Goal: Task Accomplishment & Management: Complete application form

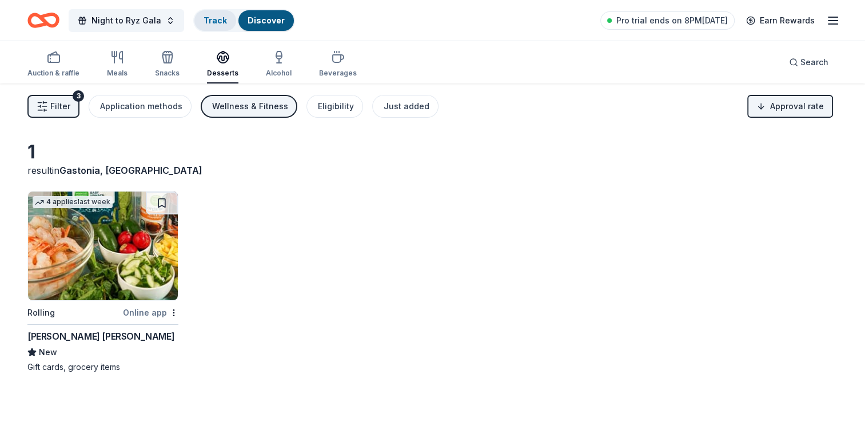
click at [219, 24] on link "Track" at bounding box center [214, 20] width 23 height 10
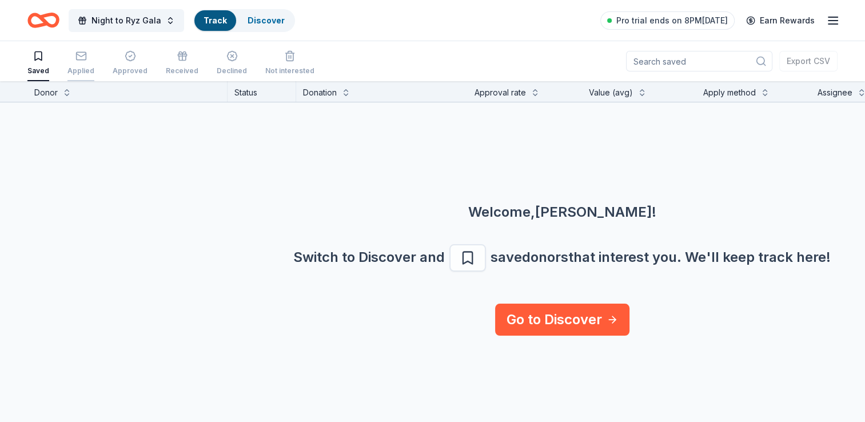
click at [82, 60] on icon "button" at bounding box center [80, 55] width 11 height 11
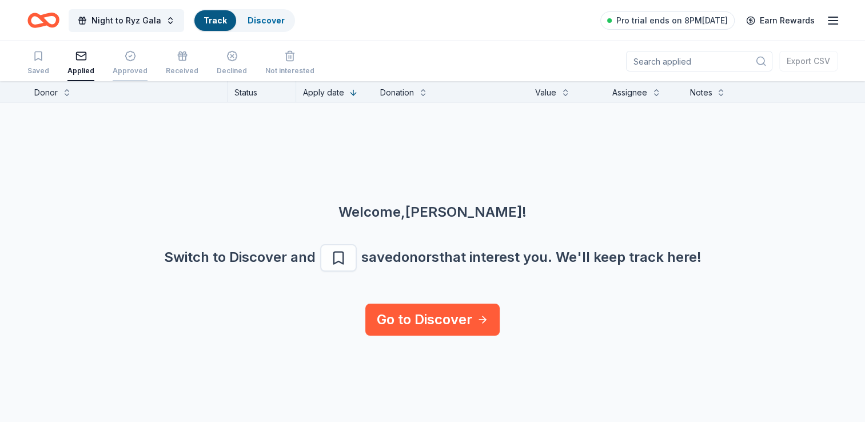
click at [131, 54] on icon "button" at bounding box center [130, 55] width 11 height 11
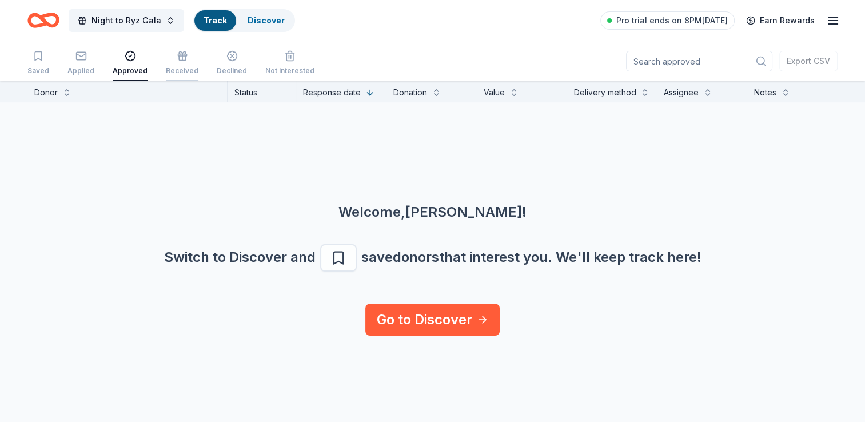
click at [177, 51] on icon "button" at bounding box center [182, 55] width 11 height 11
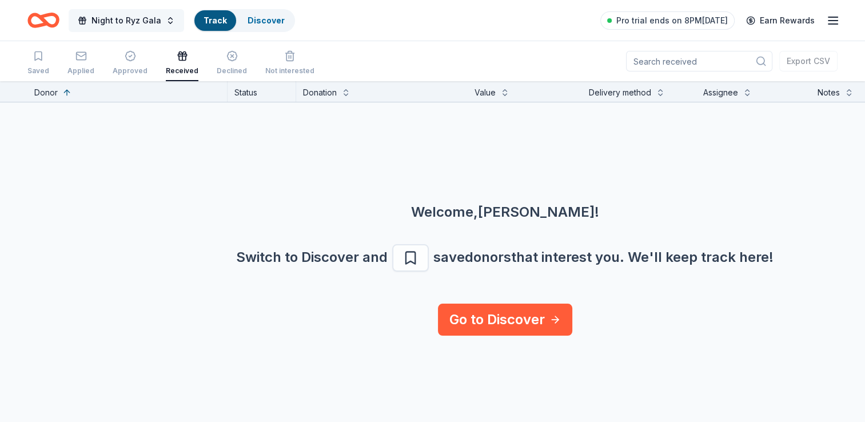
click at [107, 17] on span "Night to Ryz Gala" at bounding box center [126, 21] width 70 height 14
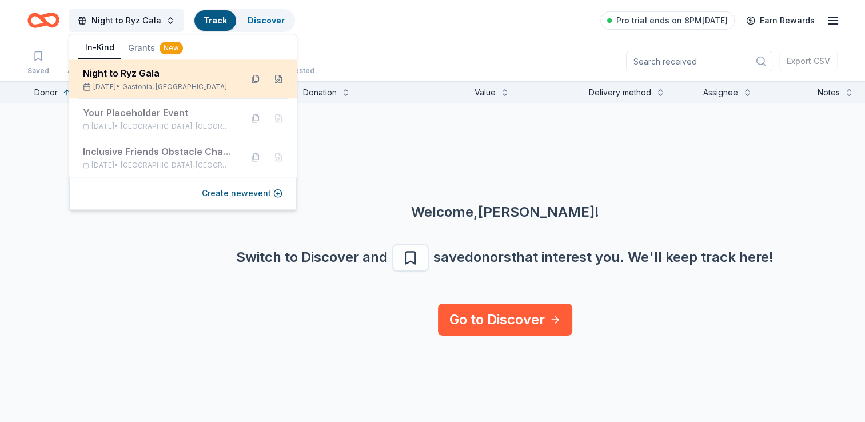
click at [155, 76] on div "Night to Ryz Gala" at bounding box center [158, 73] width 150 height 14
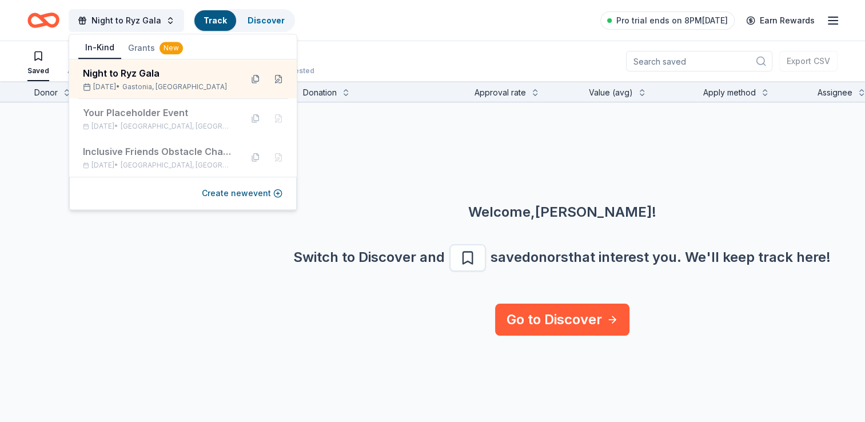
click at [377, 152] on div "Welcome, Ryan ! Switch to Discover and save donors that interest you. We ' ll k…" at bounding box center [562, 202] width 865 height 201
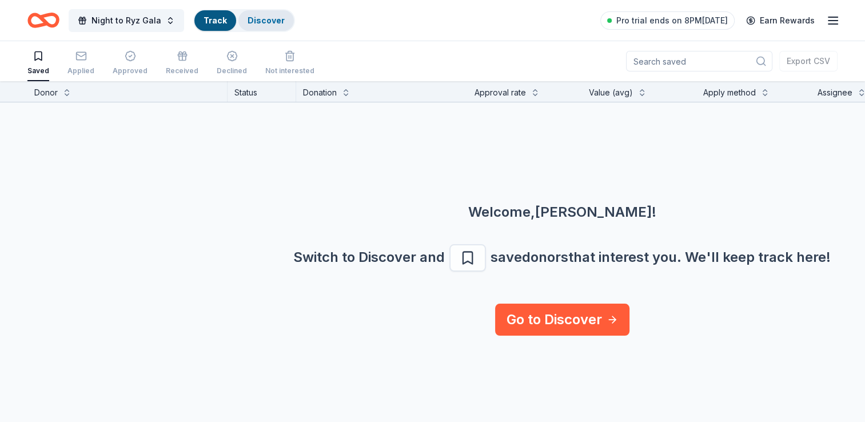
click at [263, 13] on div "Discover" at bounding box center [265, 20] width 55 height 21
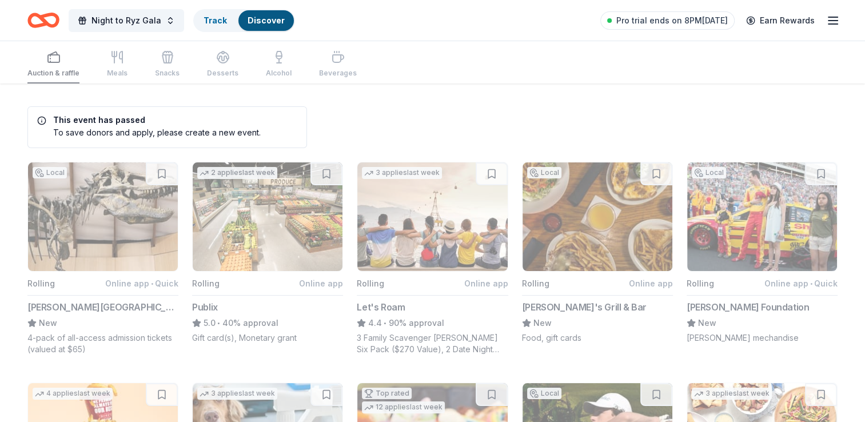
click at [121, 124] on h5 "This event has passed" at bounding box center [148, 120] width 223 height 8
click at [126, 27] on button "Night to Ryz Gala" at bounding box center [126, 20] width 115 height 23
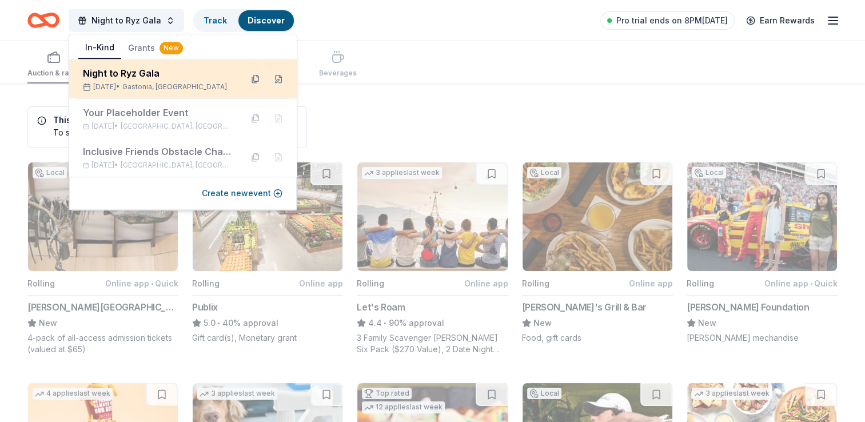
click at [176, 82] on span "Gastonia, NC" at bounding box center [174, 86] width 105 height 9
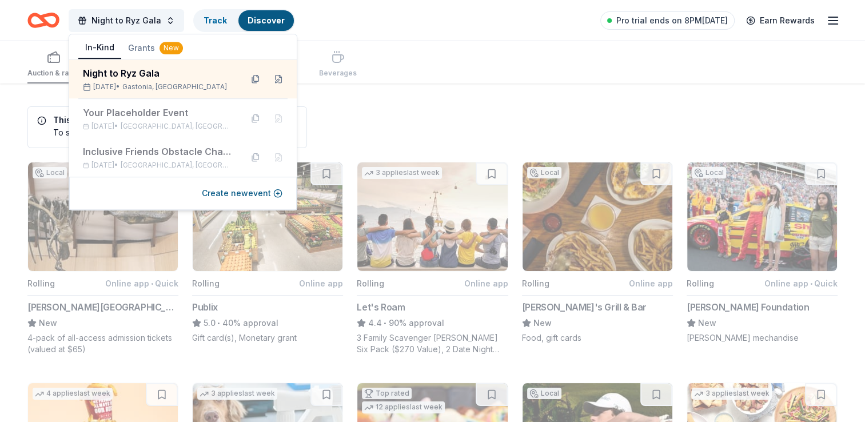
click at [142, 47] on button "Grants New" at bounding box center [155, 48] width 69 height 21
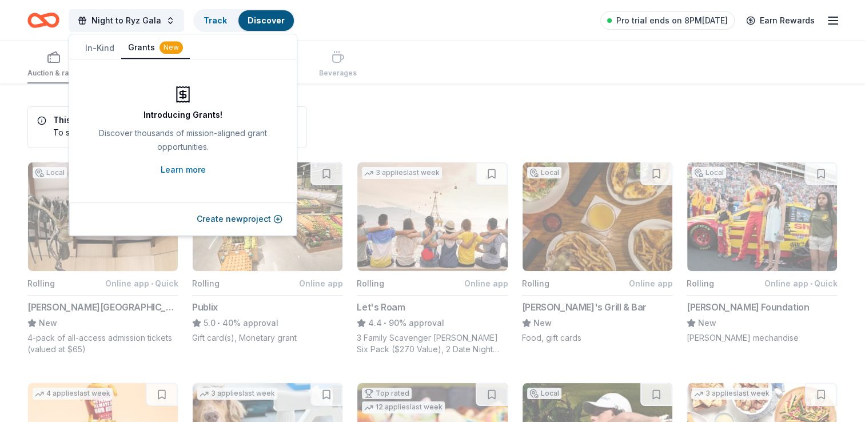
click at [142, 47] on button "Grants New" at bounding box center [155, 48] width 69 height 22
click at [221, 216] on button "Create new project" at bounding box center [240, 219] width 86 height 14
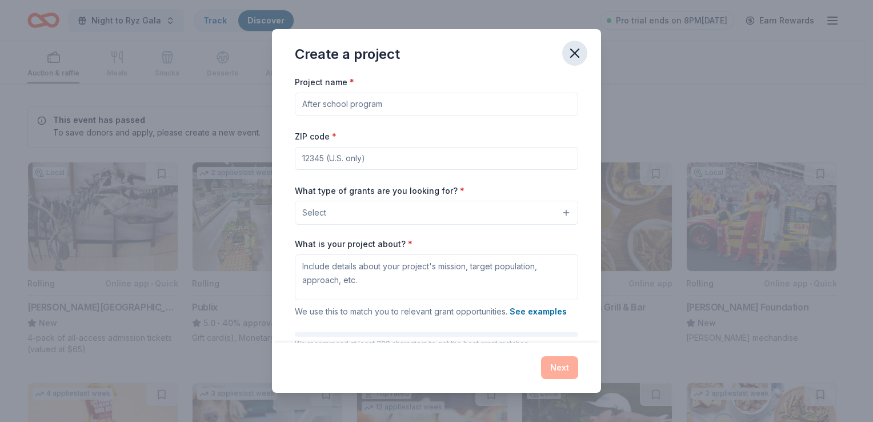
click at [568, 45] on button "button" at bounding box center [574, 53] width 25 height 25
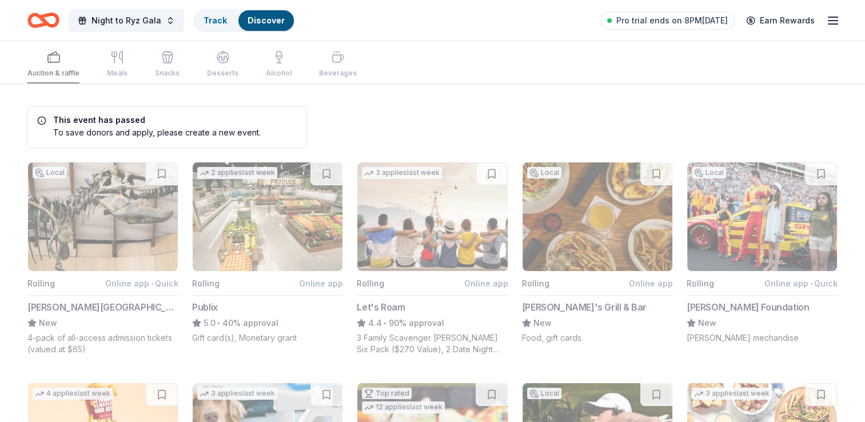
click at [656, 65] on div "Auction & raffle Meals Snacks Desserts Alcohol Beverages" at bounding box center [432, 62] width 810 height 42
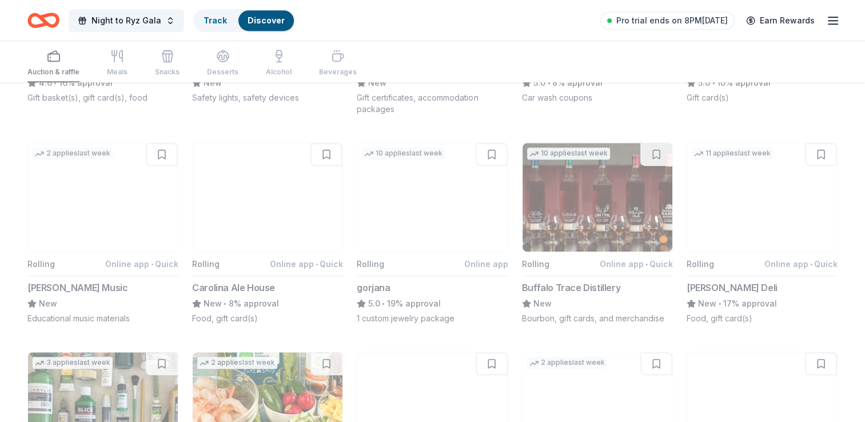
scroll to position [682, 0]
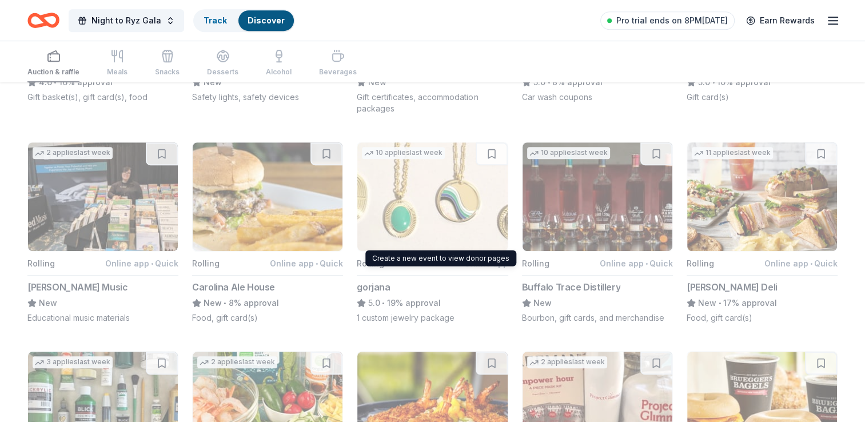
click at [446, 234] on button "10 applies last week Rolling Online app gorjana 5.0 • 19% approval 1 custom jew…" at bounding box center [432, 233] width 151 height 182
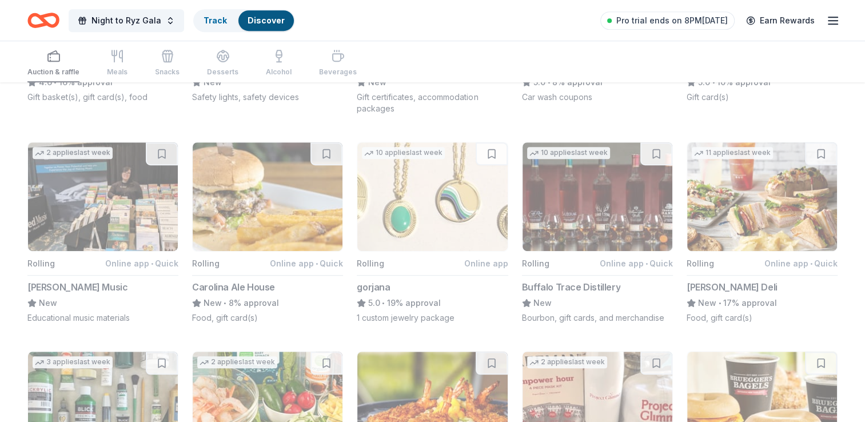
click at [433, 302] on button "10 applies last week Rolling Online app gorjana 5.0 • 19% approval 1 custom jew…" at bounding box center [432, 233] width 151 height 182
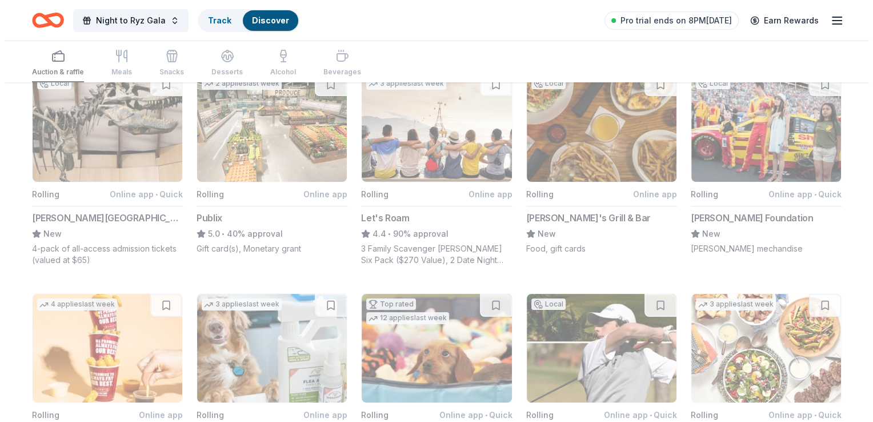
scroll to position [89, 0]
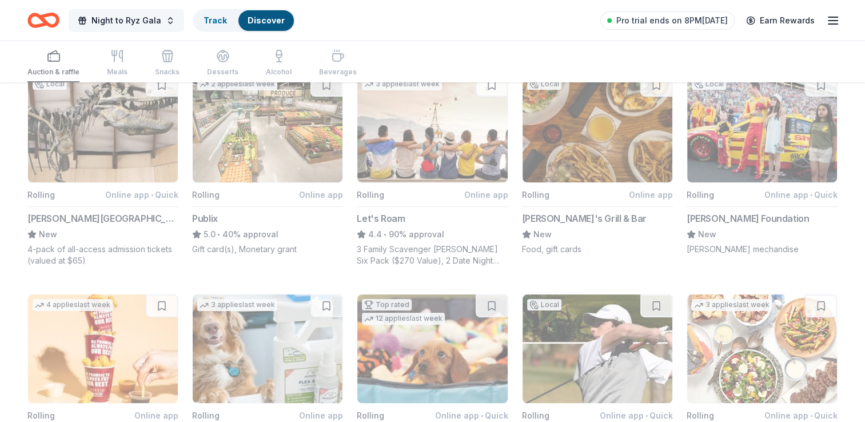
click at [155, 19] on span "Night to Ryz Gala" at bounding box center [126, 21] width 70 height 14
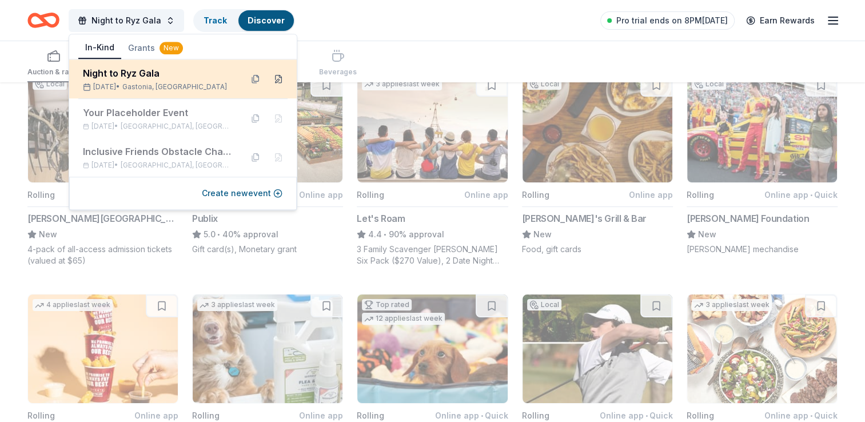
click at [286, 77] on button at bounding box center [278, 79] width 18 height 18
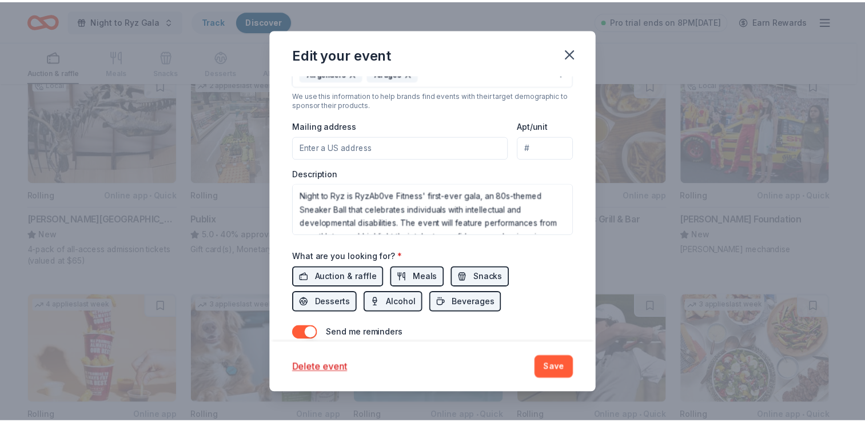
scroll to position [341, 0]
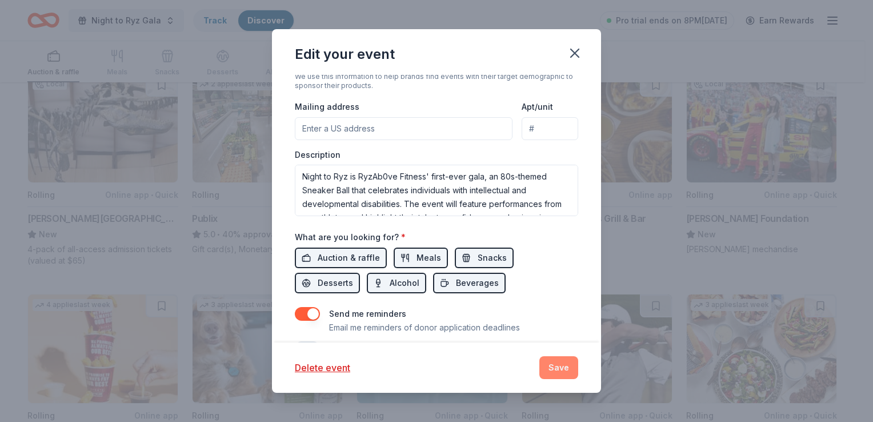
click at [569, 378] on button "Save" at bounding box center [559, 367] width 39 height 23
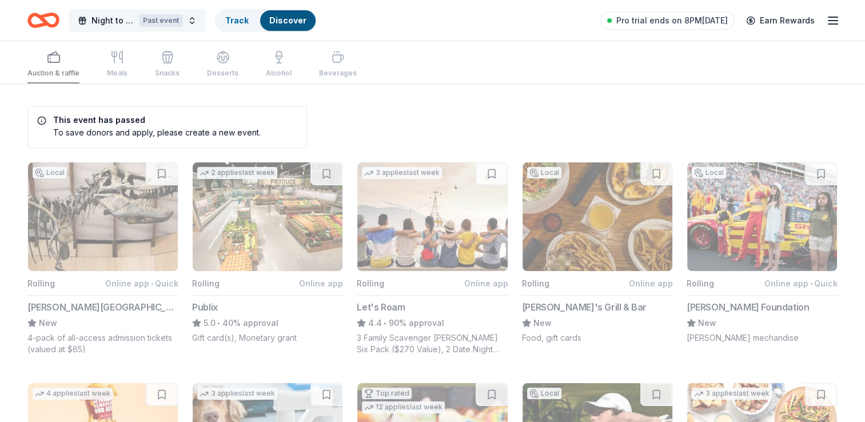
click at [149, 21] on div "Past event" at bounding box center [161, 20] width 44 height 13
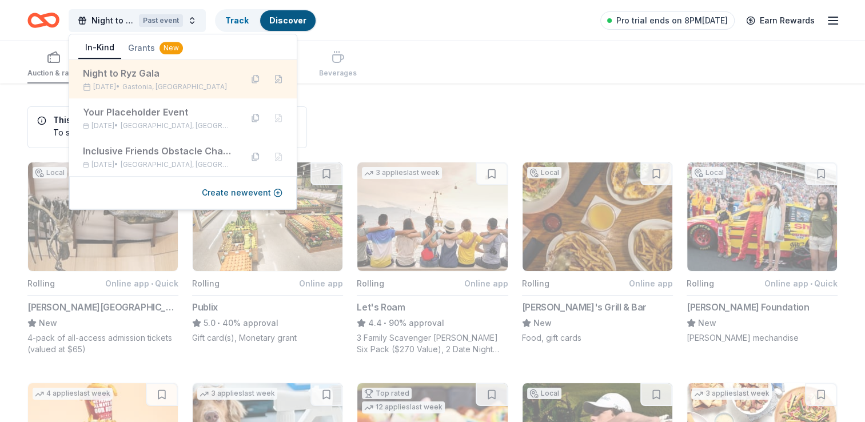
click at [135, 75] on div "Night to Ryz Gala" at bounding box center [158, 73] width 150 height 14
click at [279, 78] on button at bounding box center [278, 79] width 18 height 18
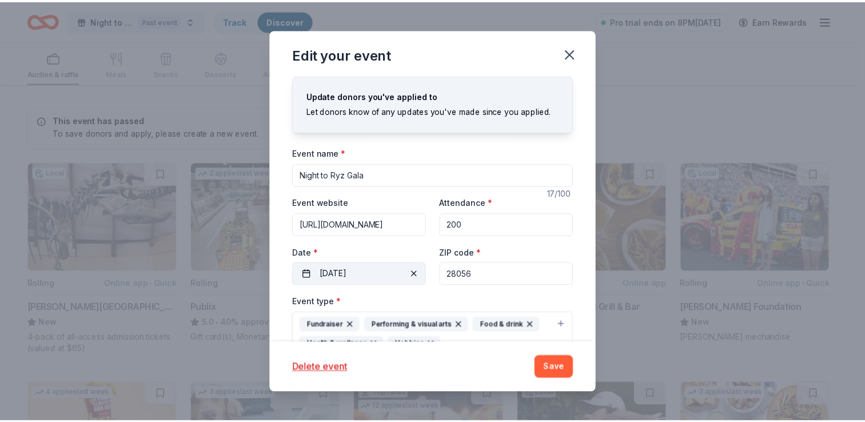
scroll to position [15, 0]
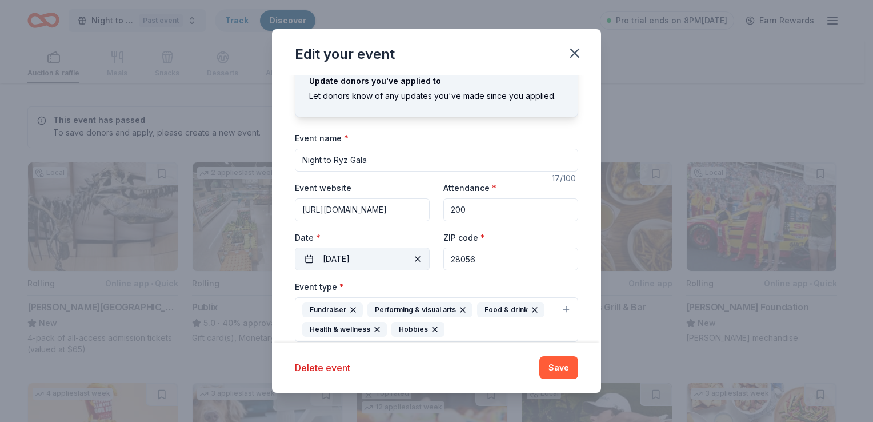
click at [324, 260] on button "09/08/2025" at bounding box center [362, 258] width 135 height 23
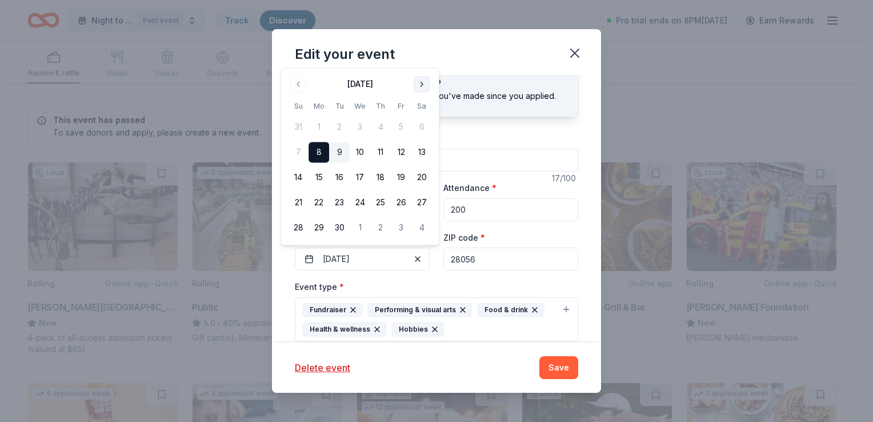
click at [422, 85] on button "Go to next month" at bounding box center [422, 84] width 16 height 16
click at [337, 151] on button "11" at bounding box center [339, 152] width 21 height 21
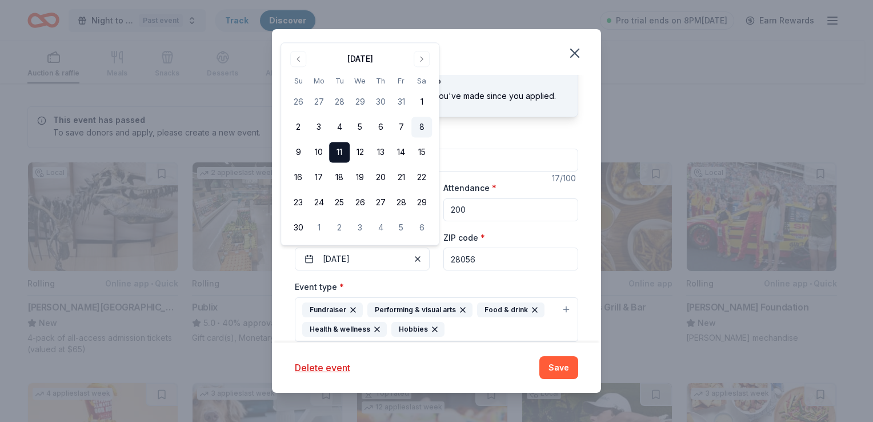
click at [414, 130] on button "8" at bounding box center [422, 127] width 21 height 21
click at [561, 364] on button "Save" at bounding box center [559, 367] width 39 height 23
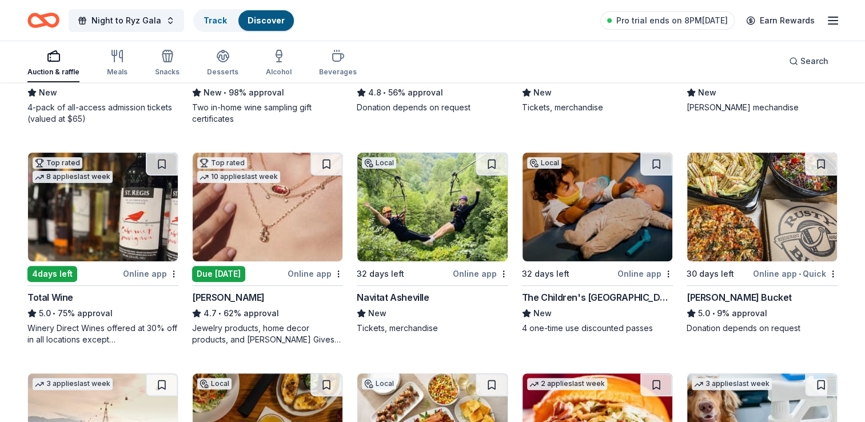
scroll to position [281, 0]
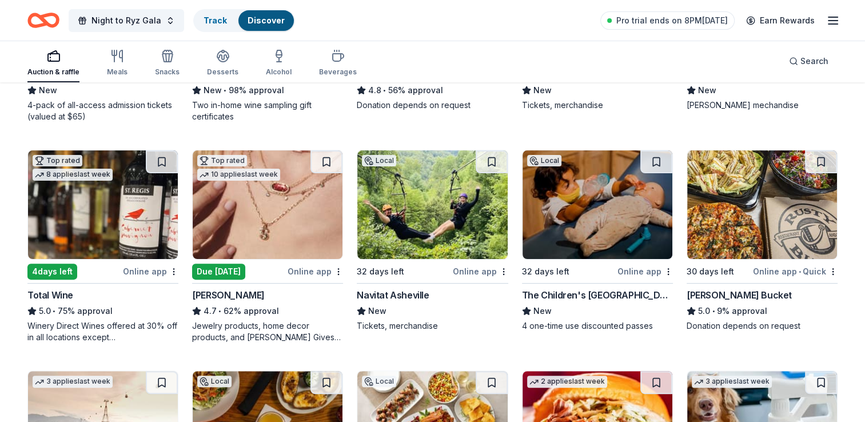
click at [250, 223] on img at bounding box center [268, 204] width 150 height 109
click at [425, 230] on img at bounding box center [432, 204] width 150 height 109
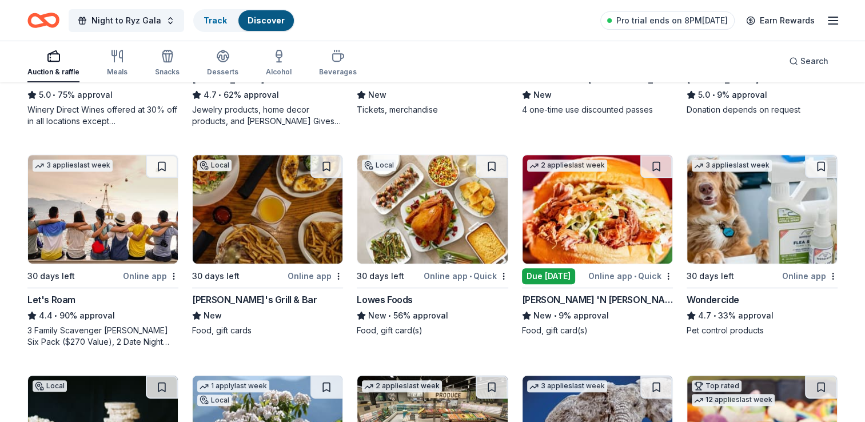
scroll to position [518, 0]
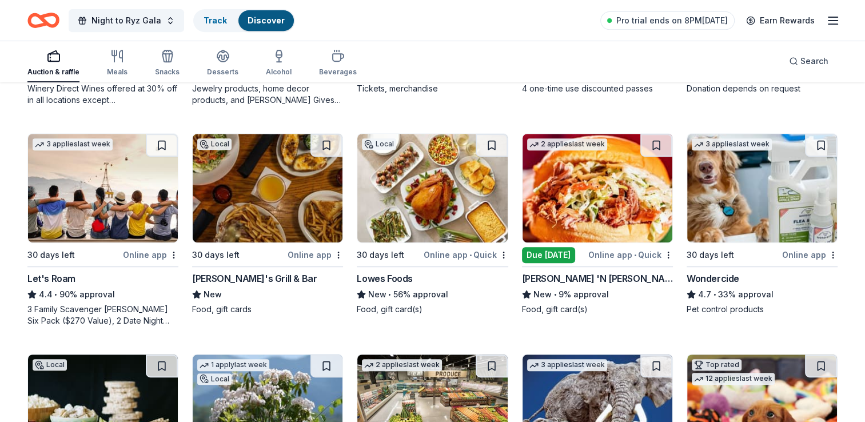
click at [417, 208] on img at bounding box center [432, 188] width 150 height 109
click at [586, 215] on img at bounding box center [597, 188] width 150 height 109
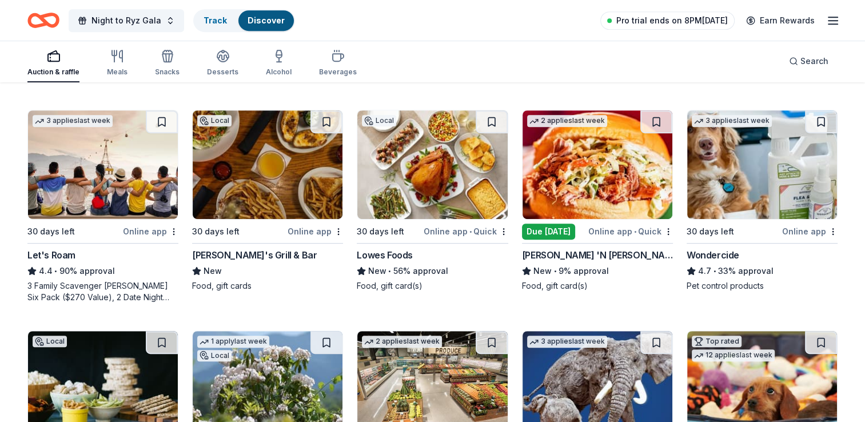
scroll to position [540, 0]
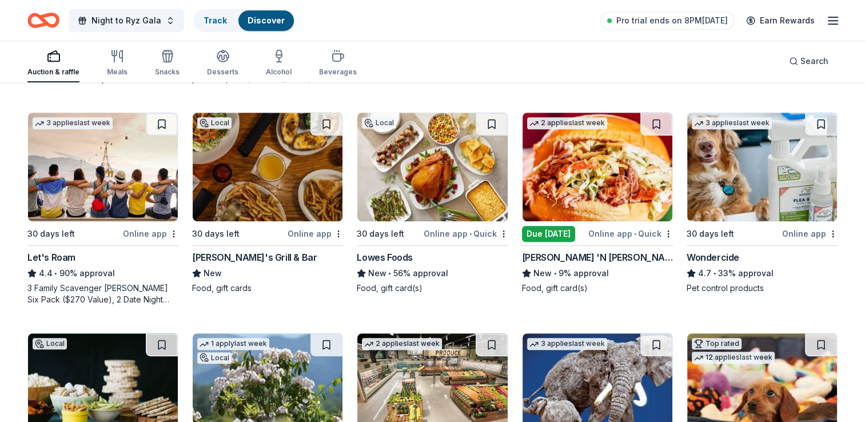
click at [754, 219] on img at bounding box center [762, 167] width 150 height 109
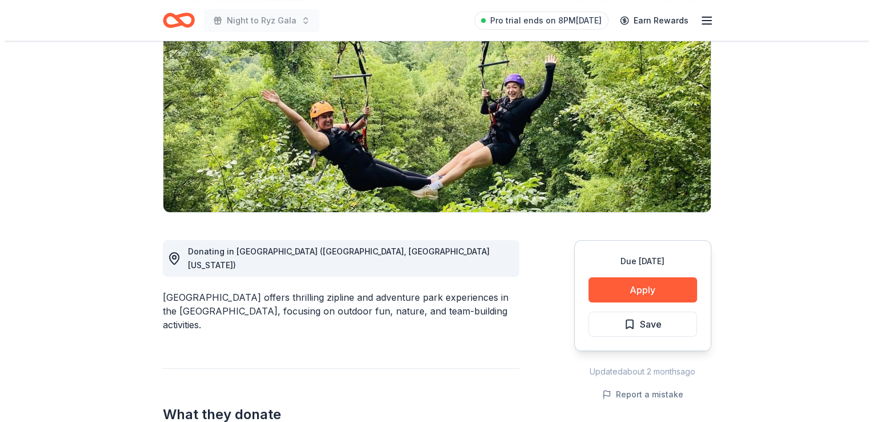
scroll to position [135, 0]
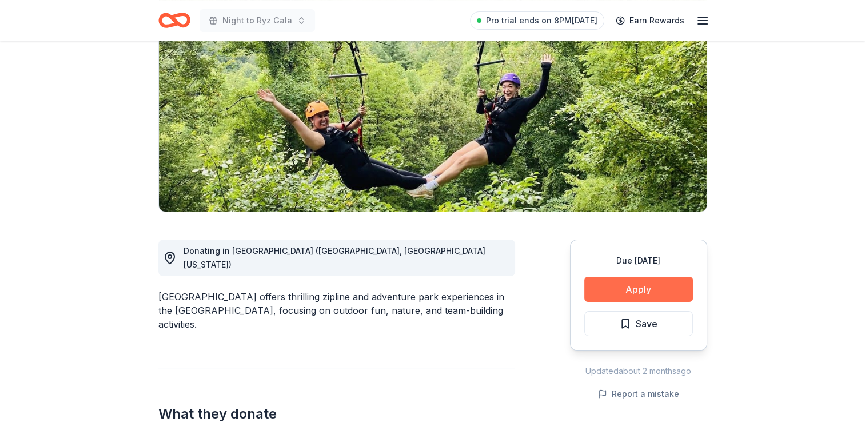
click at [674, 290] on button "Apply" at bounding box center [638, 289] width 109 height 25
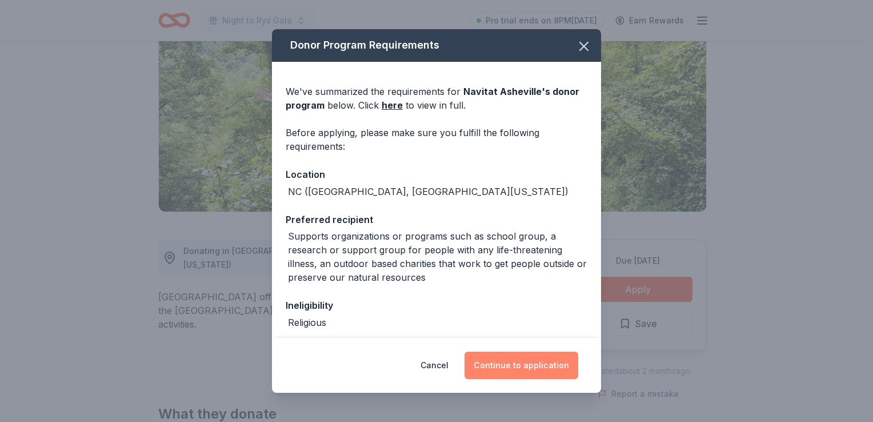
click at [528, 374] on button "Continue to application" at bounding box center [522, 365] width 114 height 27
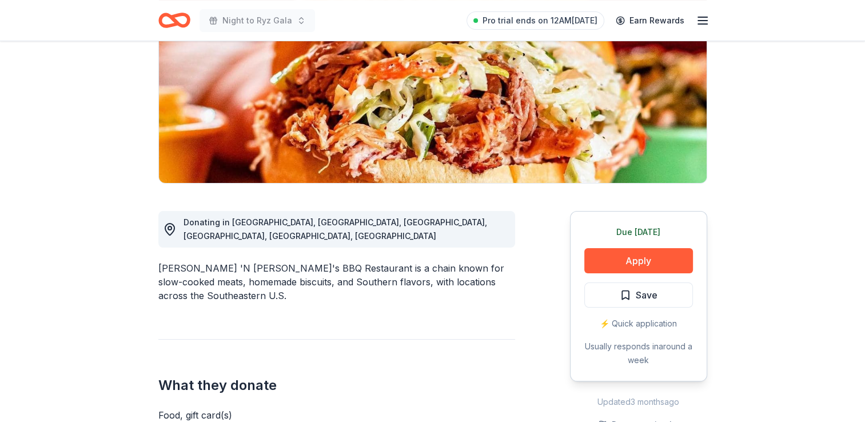
scroll to position [445, 0]
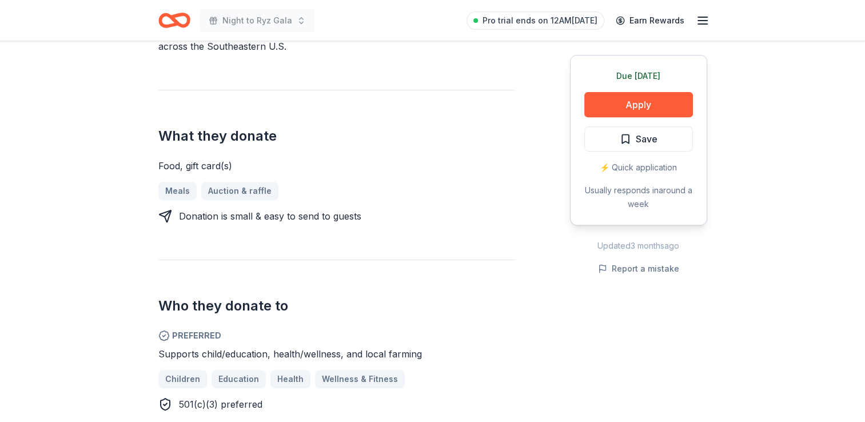
click at [780, 393] on div "Due [DATE] Share [PERSON_NAME] 'N [PERSON_NAME]'s BBQ Restaurant New 2 applies …" at bounding box center [432, 420] width 865 height 1649
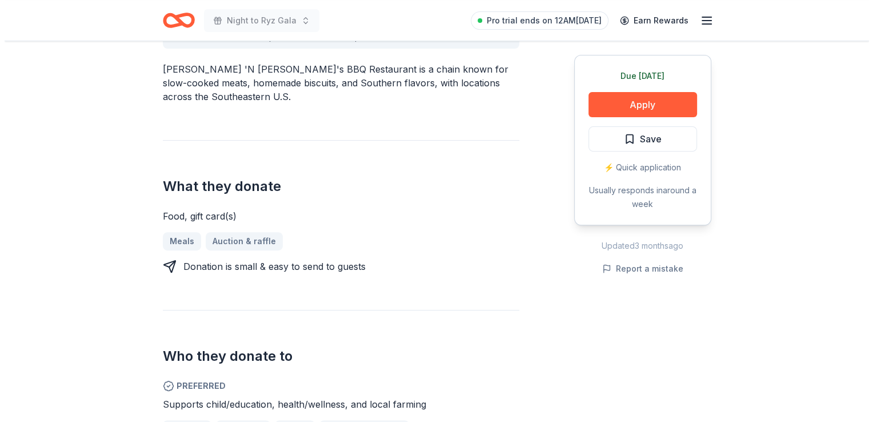
scroll to position [385, 0]
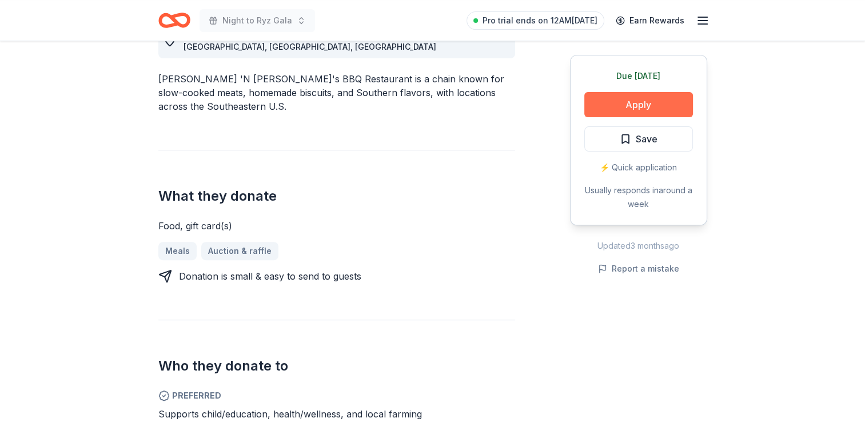
click at [650, 112] on button "Apply" at bounding box center [638, 104] width 109 height 25
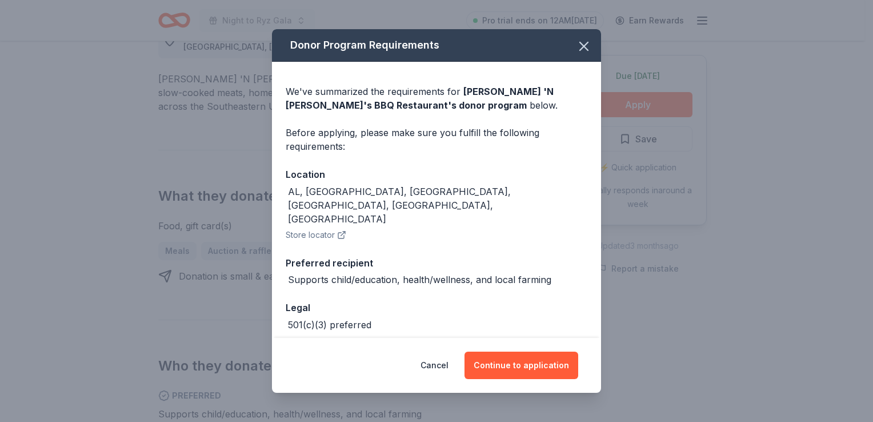
scroll to position [26, 0]
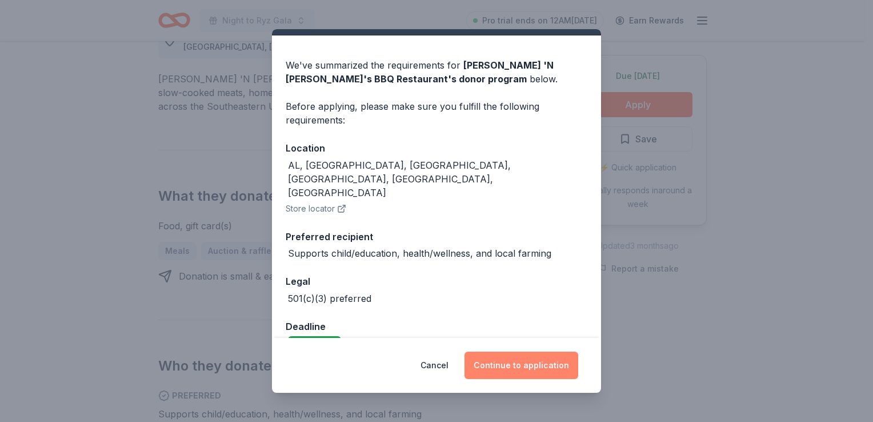
click at [548, 367] on button "Continue to application" at bounding box center [522, 365] width 114 height 27
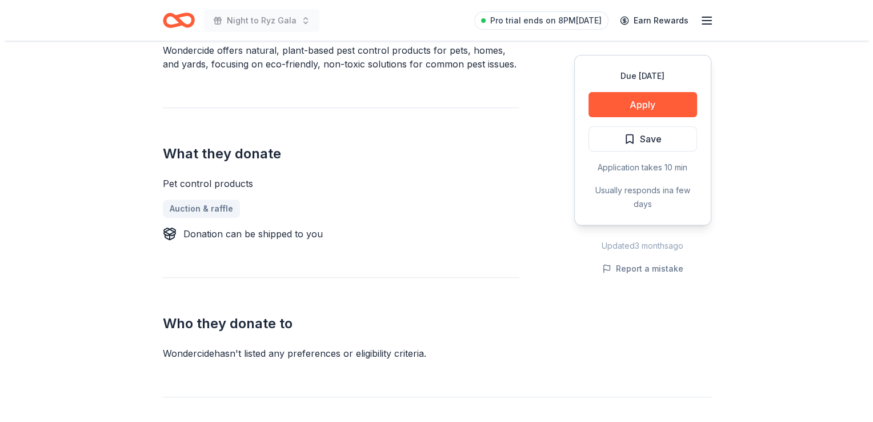
scroll to position [374, 0]
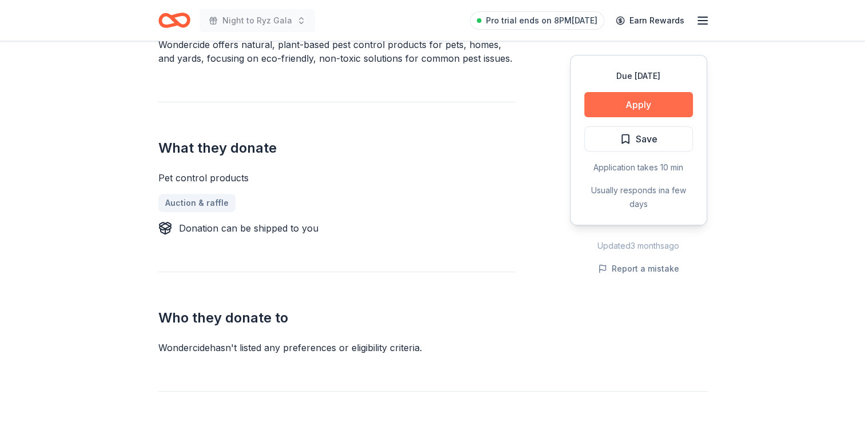
click at [663, 93] on button "Apply" at bounding box center [638, 104] width 109 height 25
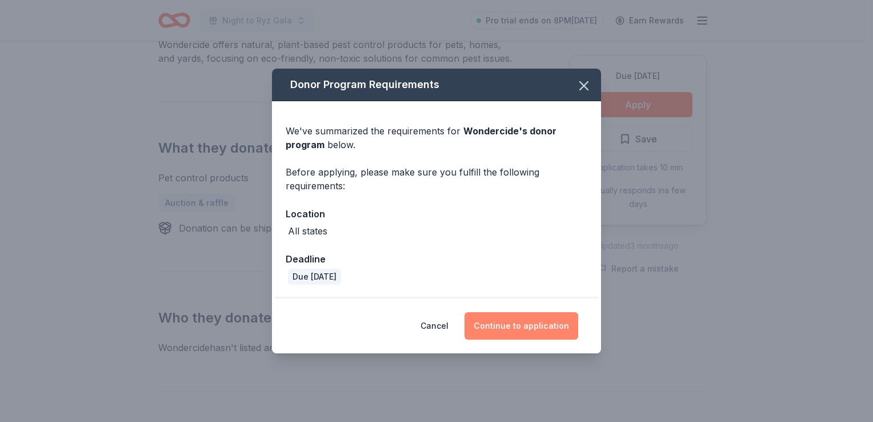
click at [511, 326] on button "Continue to application" at bounding box center [522, 325] width 114 height 27
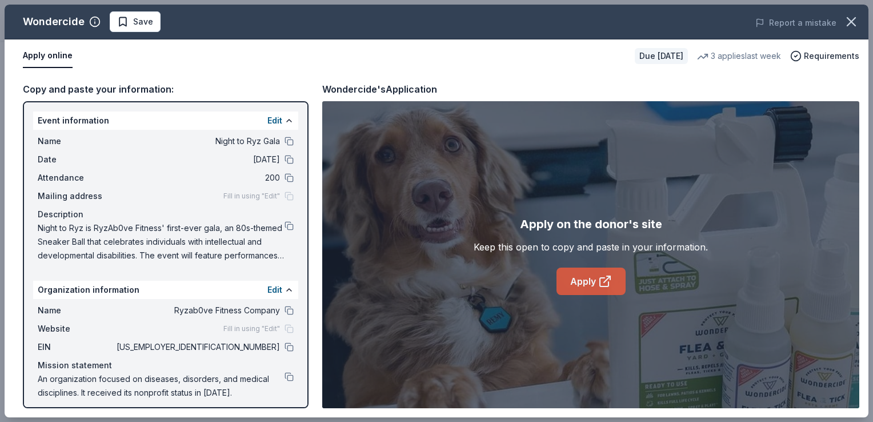
click at [590, 269] on link "Apply" at bounding box center [591, 281] width 69 height 27
